Goal: Task Accomplishment & Management: Manage account settings

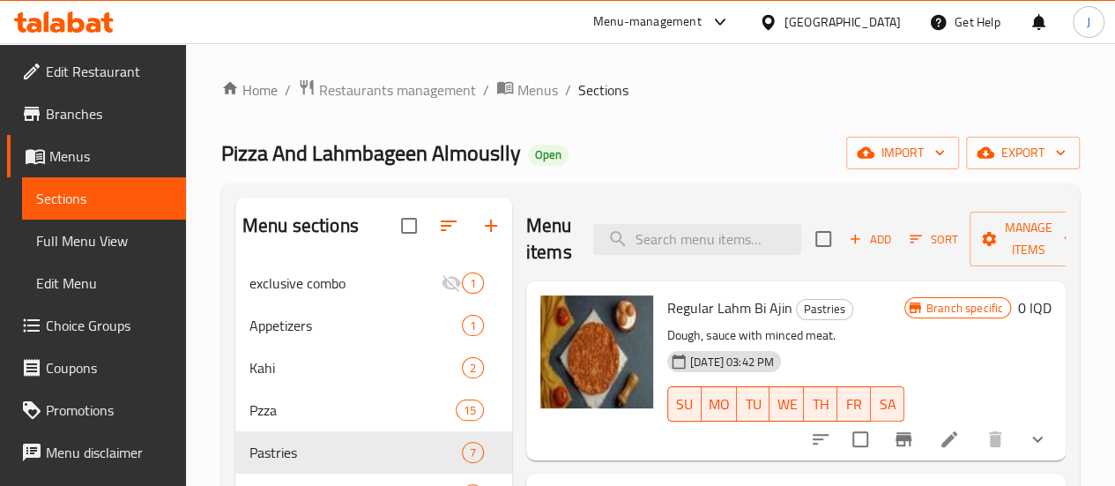
scroll to position [441, 0]
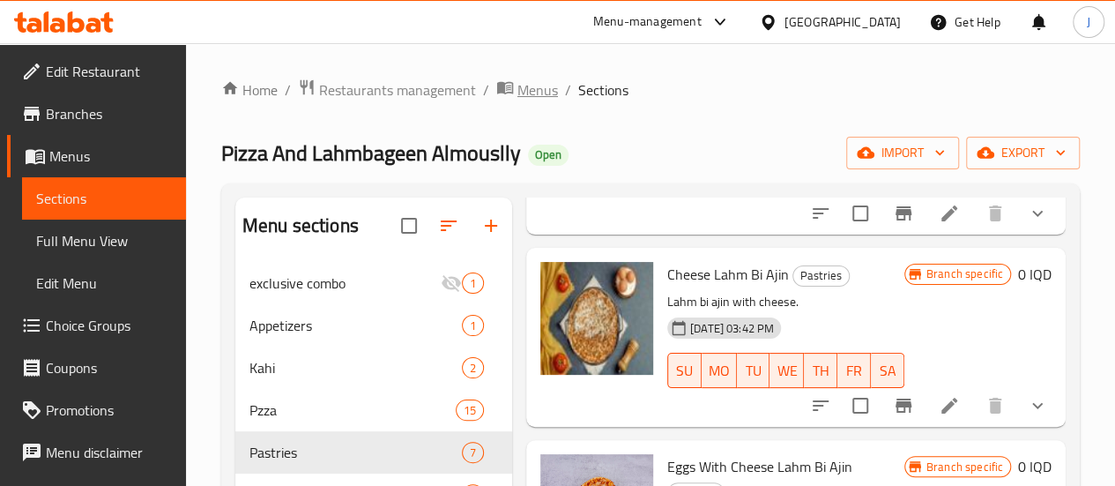
click at [502, 91] on icon "breadcrumb" at bounding box center [505, 87] width 18 height 18
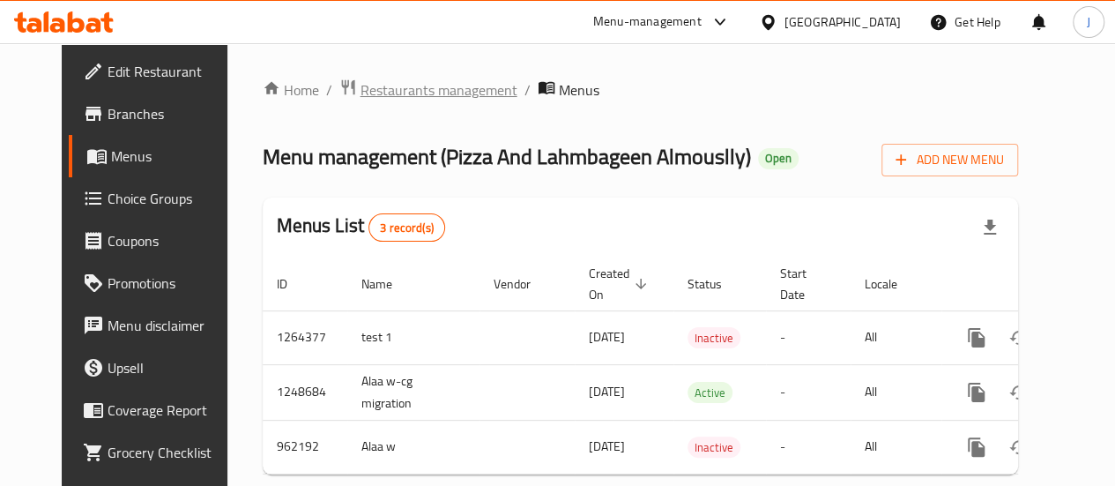
click at [360, 84] on span "Restaurants management" at bounding box center [438, 89] width 157 height 21
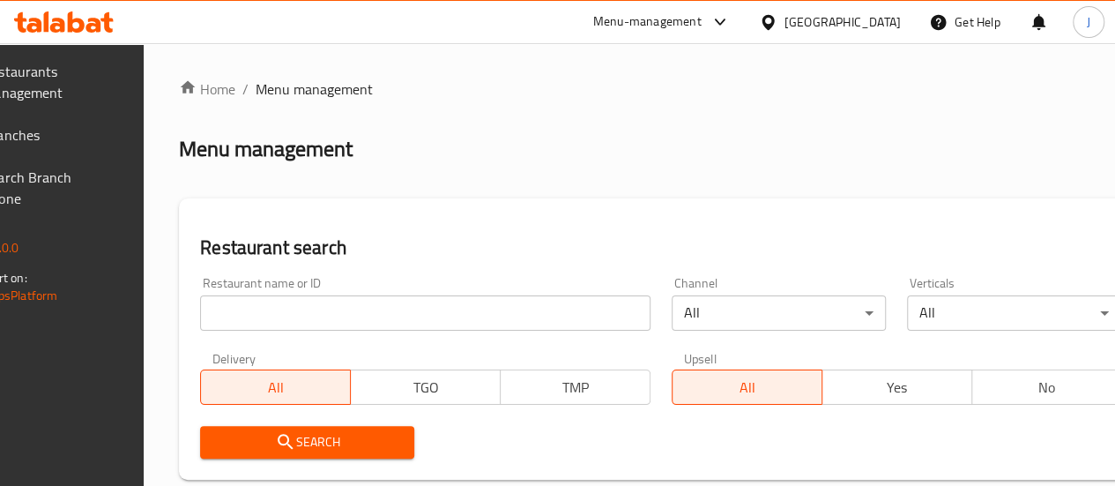
click at [347, 309] on input "search" at bounding box center [425, 312] width 450 height 35
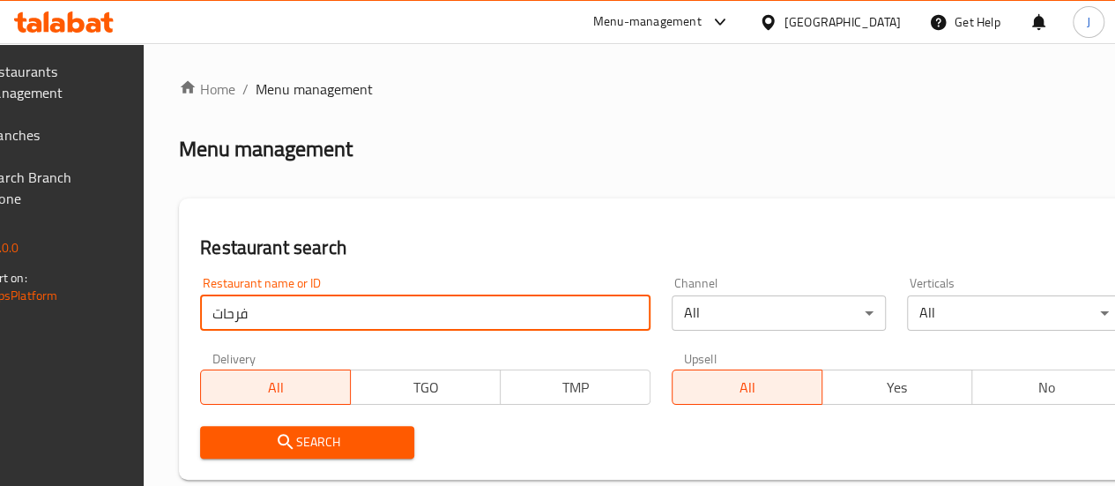
type input "فرحات"
click button "Search" at bounding box center [307, 442] width 214 height 33
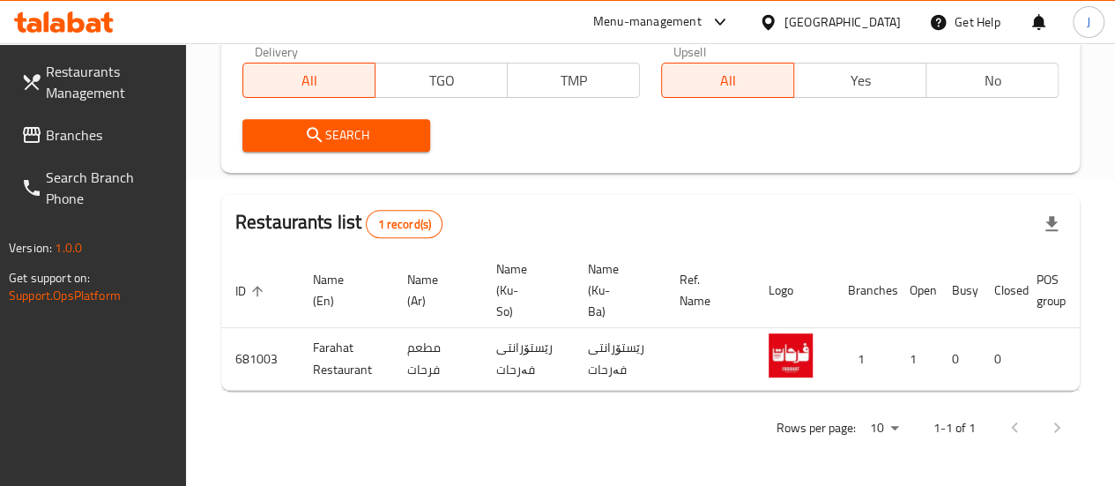
scroll to position [0, 178]
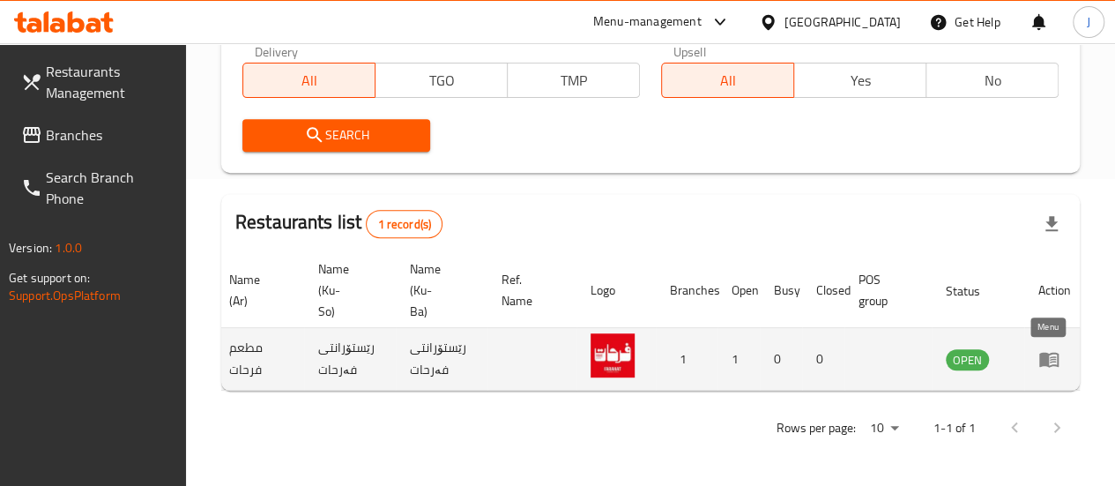
click at [1050, 350] on icon "enhanced table" at bounding box center [1048, 358] width 21 height 21
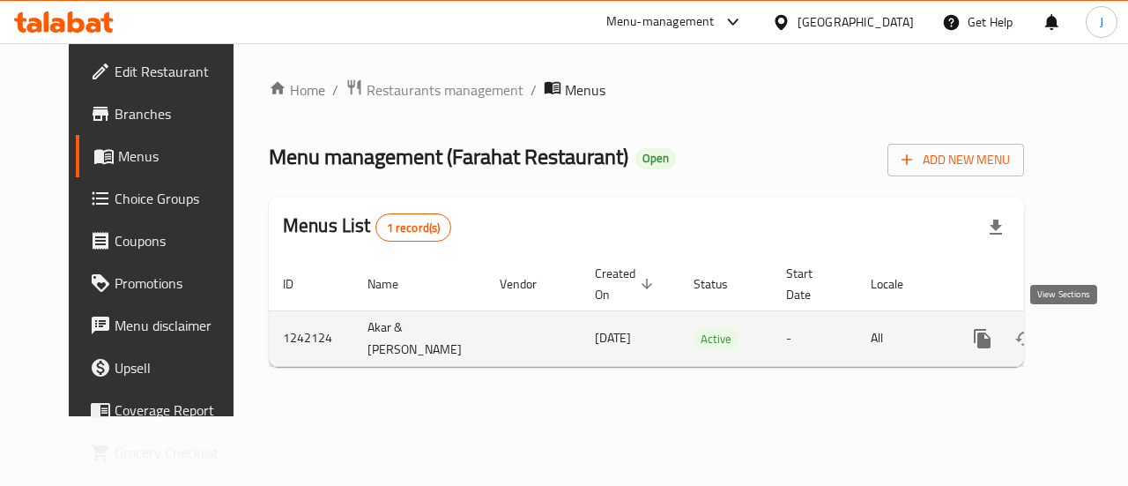
click at [1099, 335] on icon "enhanced table" at bounding box center [1109, 338] width 21 height 21
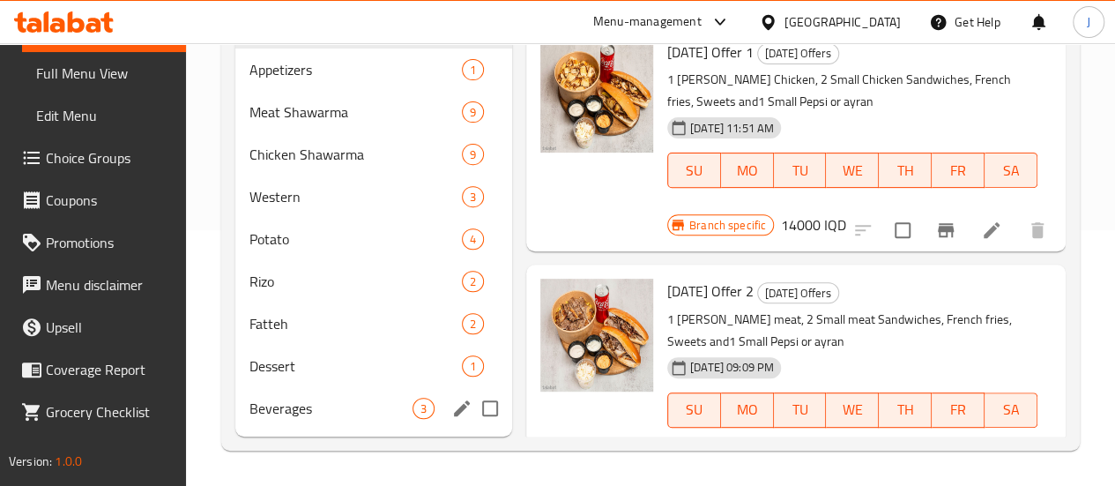
scroll to position [281, 0]
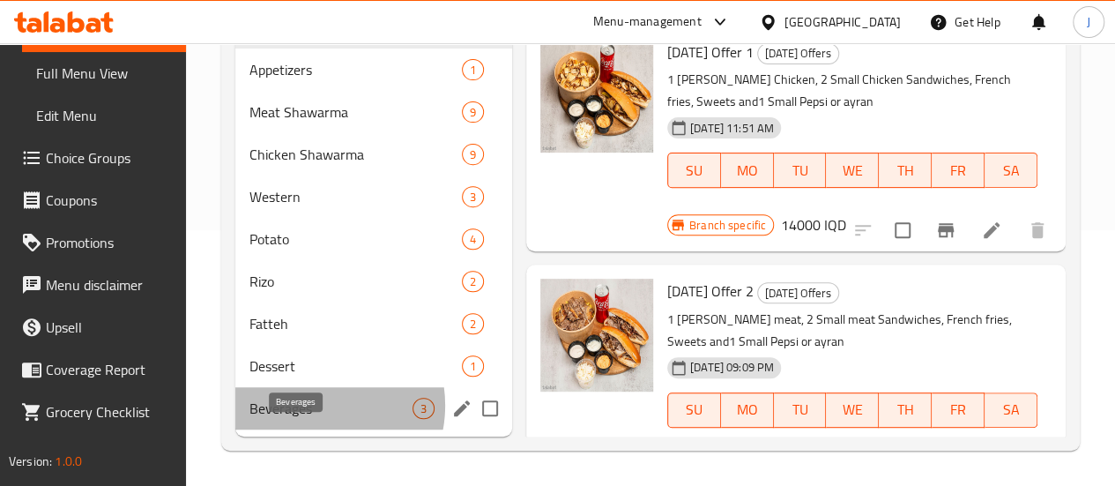
click at [310, 406] on span "Beverages" at bounding box center [330, 407] width 163 height 21
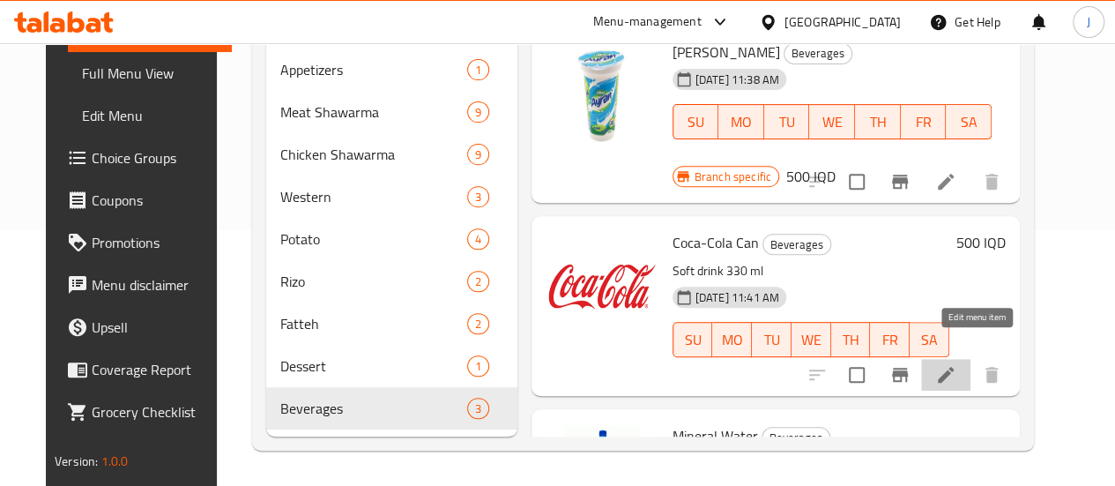
click at [956, 364] on icon at bounding box center [945, 374] width 21 height 21
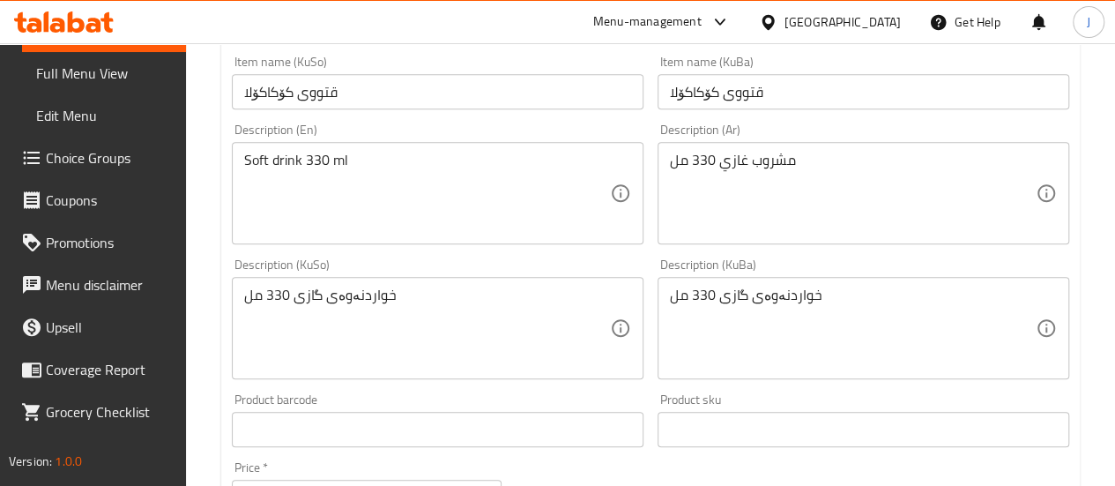
scroll to position [617, 0]
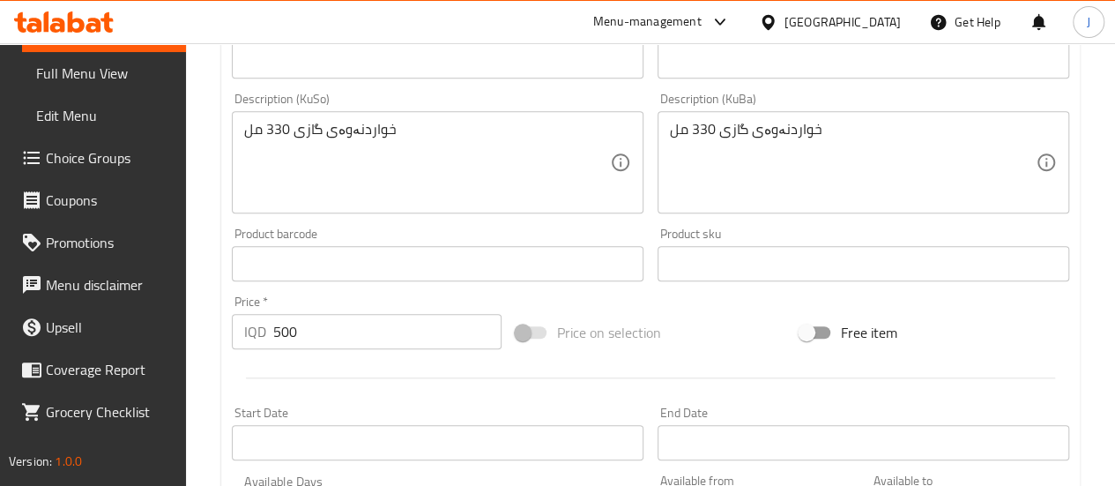
click at [278, 331] on input "500" at bounding box center [387, 331] width 228 height 35
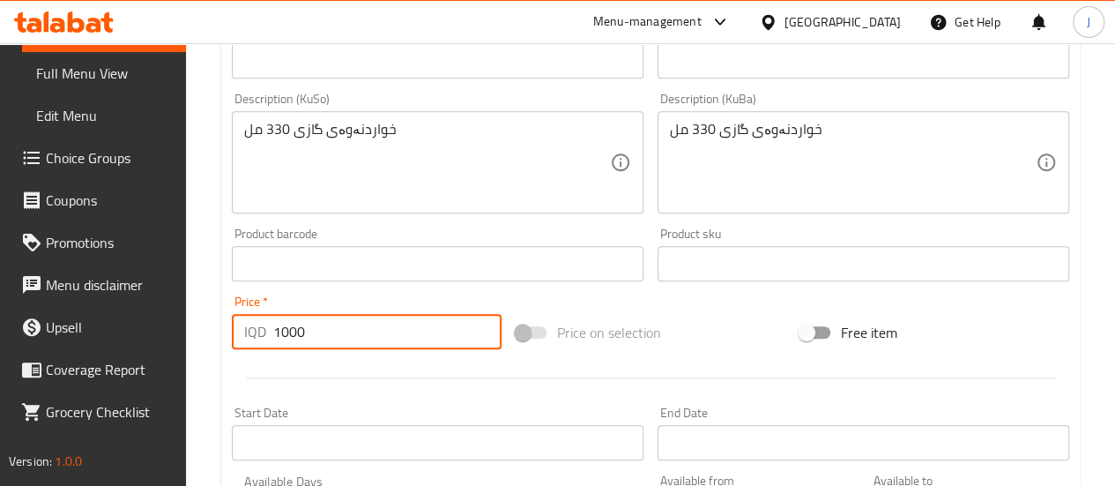
drag, startPoint x: 315, startPoint y: 329, endPoint x: 287, endPoint y: 337, distance: 29.3
click at [287, 337] on input "1000" at bounding box center [387, 331] width 228 height 35
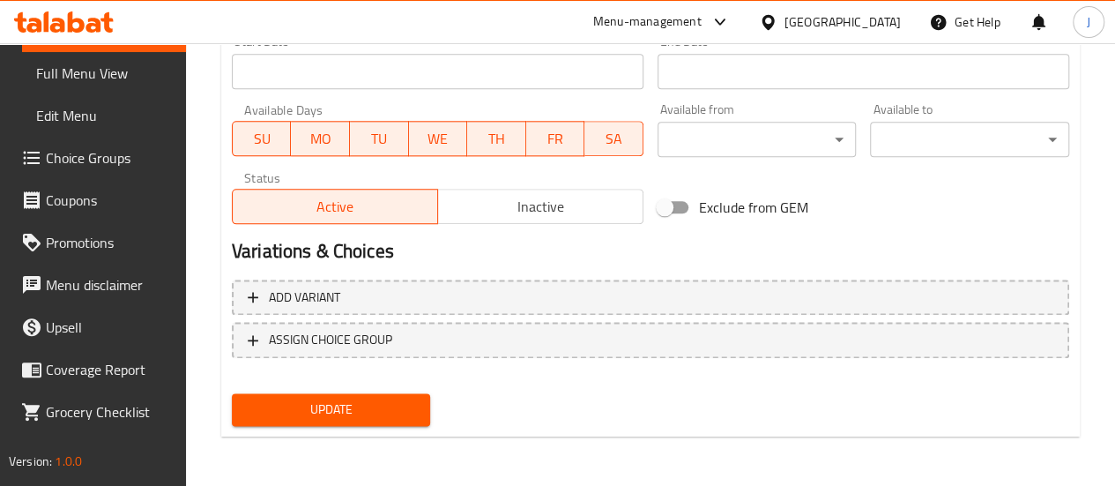
type input "1000"
click at [356, 405] on span "Update" at bounding box center [331, 409] width 171 height 22
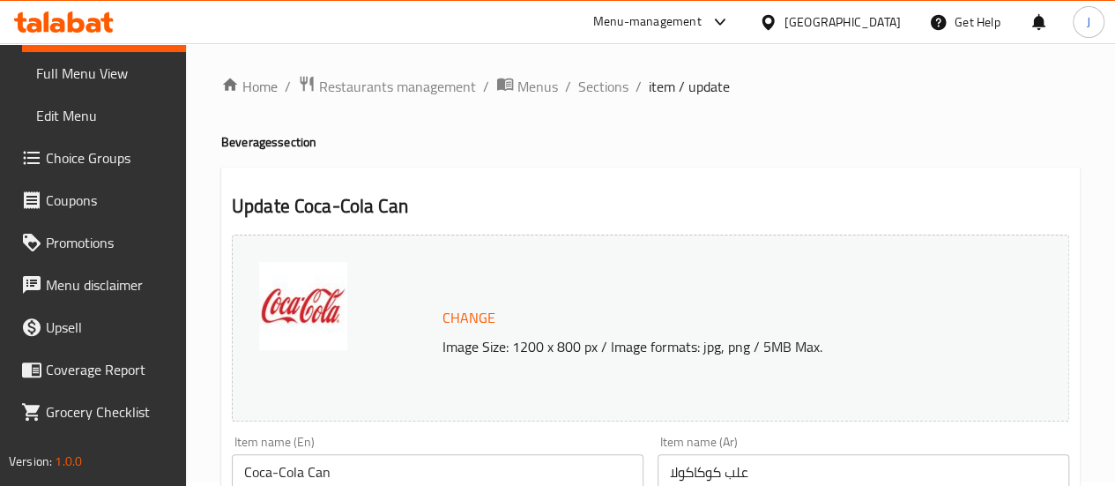
scroll to position [0, 0]
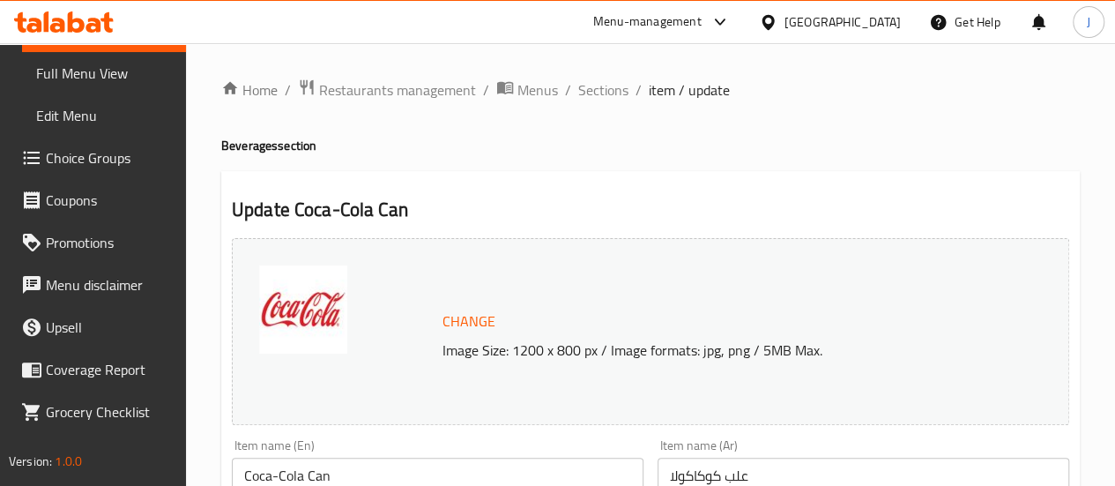
click at [588, 89] on span "Sections" at bounding box center [603, 89] width 50 height 21
